Goal: Navigation & Orientation: Go to known website

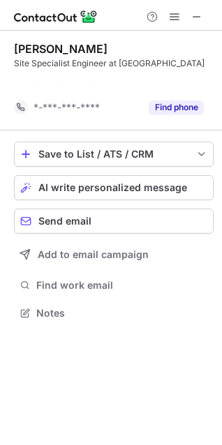
scroll to position [281, 222]
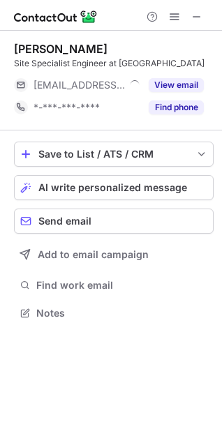
scroll to position [303, 222]
